Goal: Task Accomplishment & Management: Complete application form

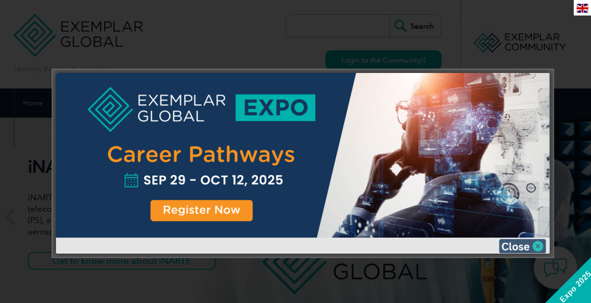
click at [517, 245] on img at bounding box center [522, 246] width 47 height 14
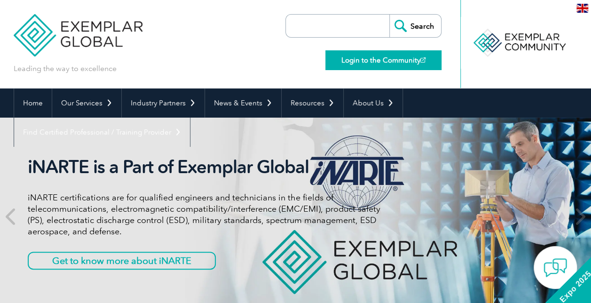
click at [366, 63] on link "Login to the Community" at bounding box center [383, 60] width 116 height 20
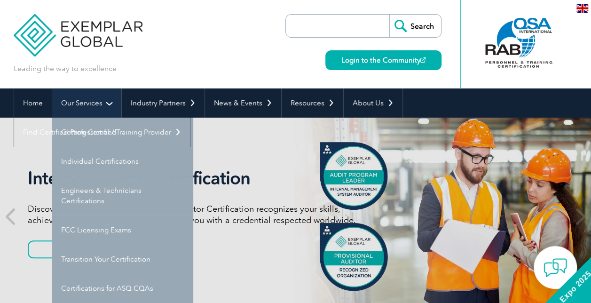
click at [85, 97] on link "Our Services" at bounding box center [86, 102] width 69 height 29
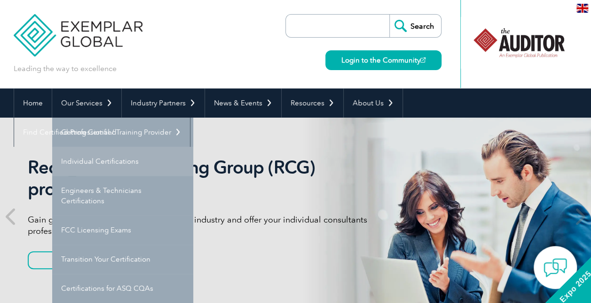
click at [141, 153] on link "Individual Certifications" at bounding box center [122, 161] width 141 height 29
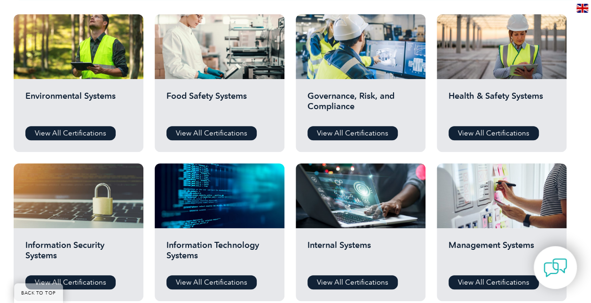
scroll to position [336, 0]
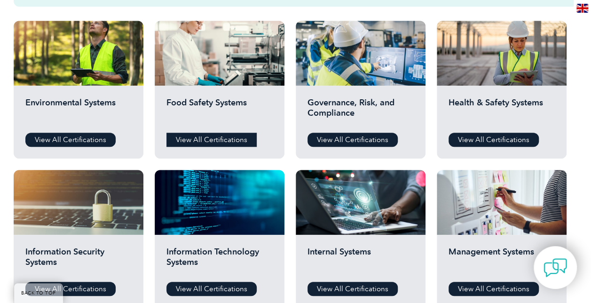
click at [216, 138] on link "View All Certifications" at bounding box center [211, 140] width 90 height 14
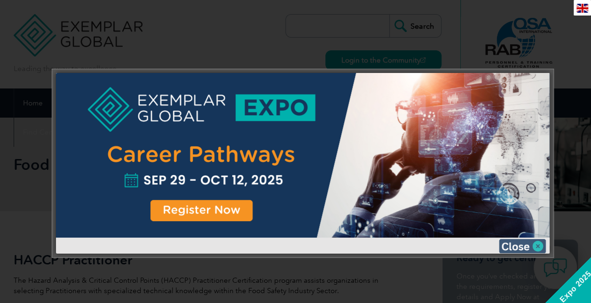
click at [518, 242] on img at bounding box center [522, 246] width 47 height 14
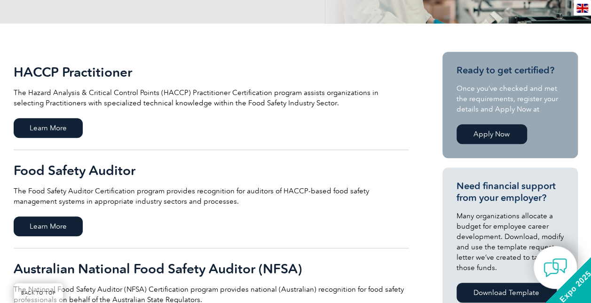
scroll to position [188, 0]
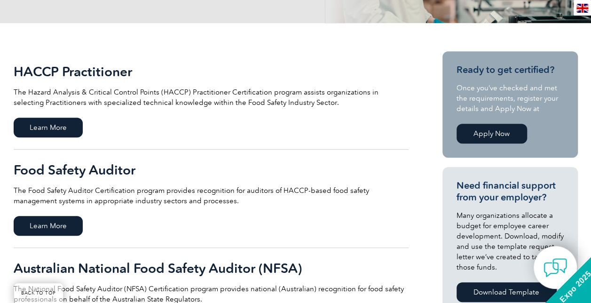
click at [491, 134] on link "Apply Now" at bounding box center [492, 134] width 71 height 20
